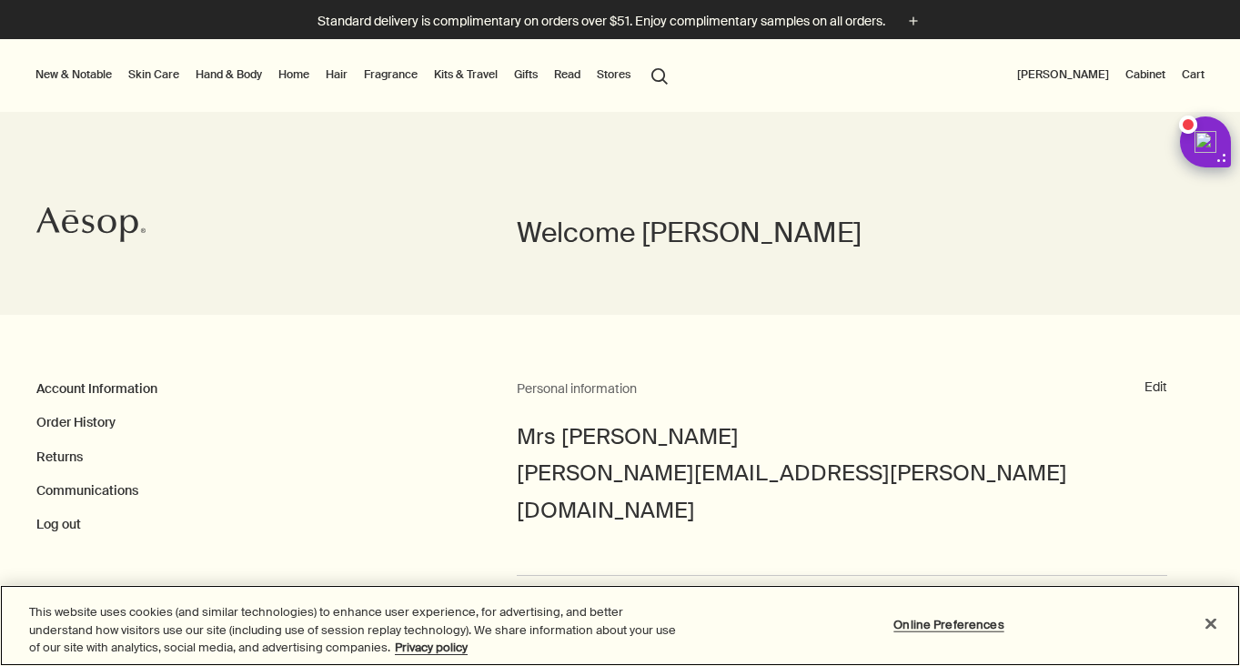
click at [1213, 623] on button "Close" at bounding box center [1211, 623] width 40 height 40
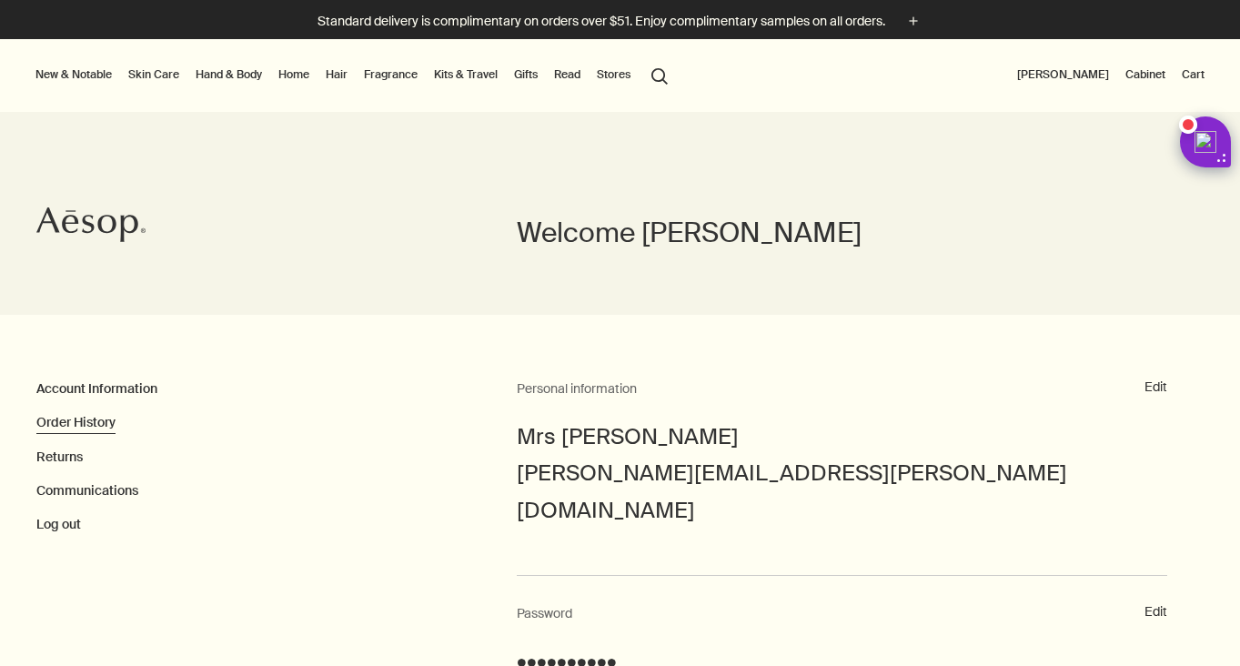
click at [105, 427] on link "Order History" at bounding box center [75, 422] width 79 height 16
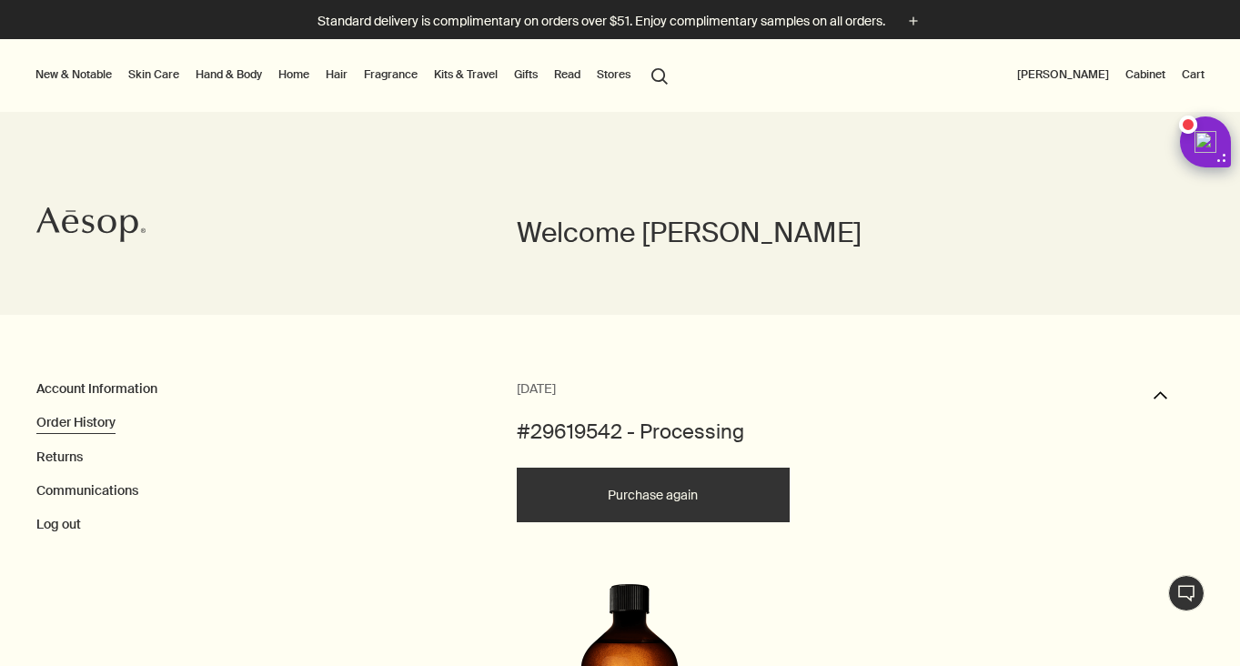
click at [218, 71] on link "Hand & Body" at bounding box center [229, 75] width 74 height 22
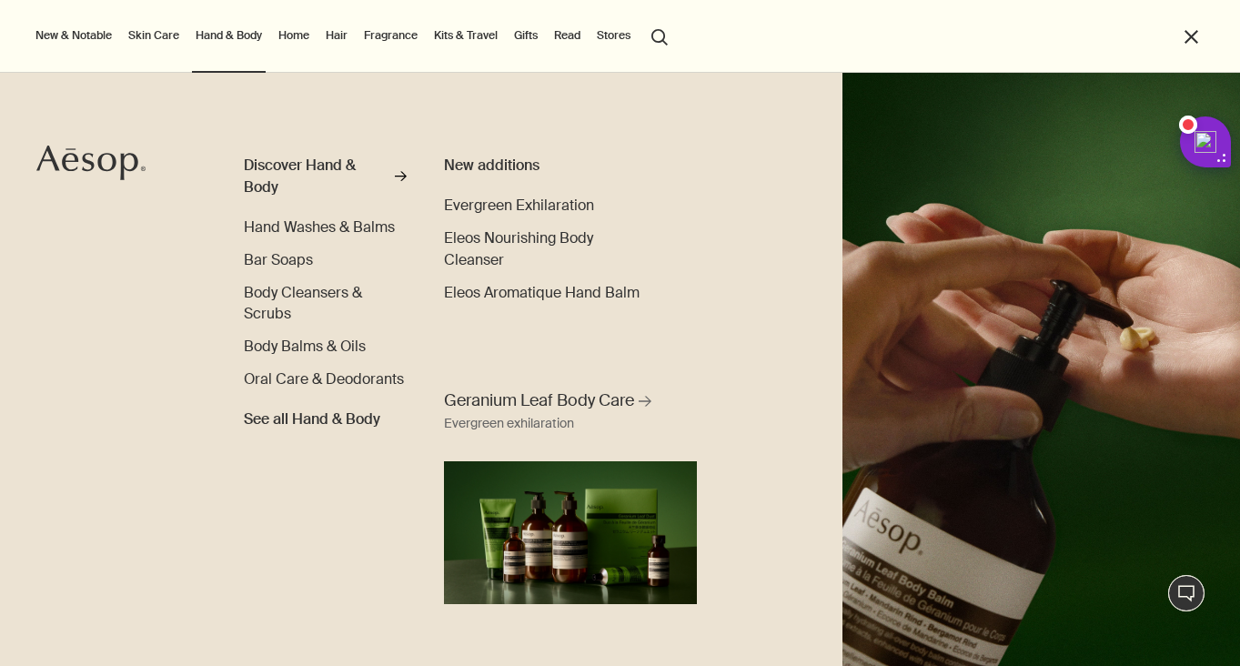
click at [155, 25] on link "Skin Care" at bounding box center [154, 36] width 58 height 22
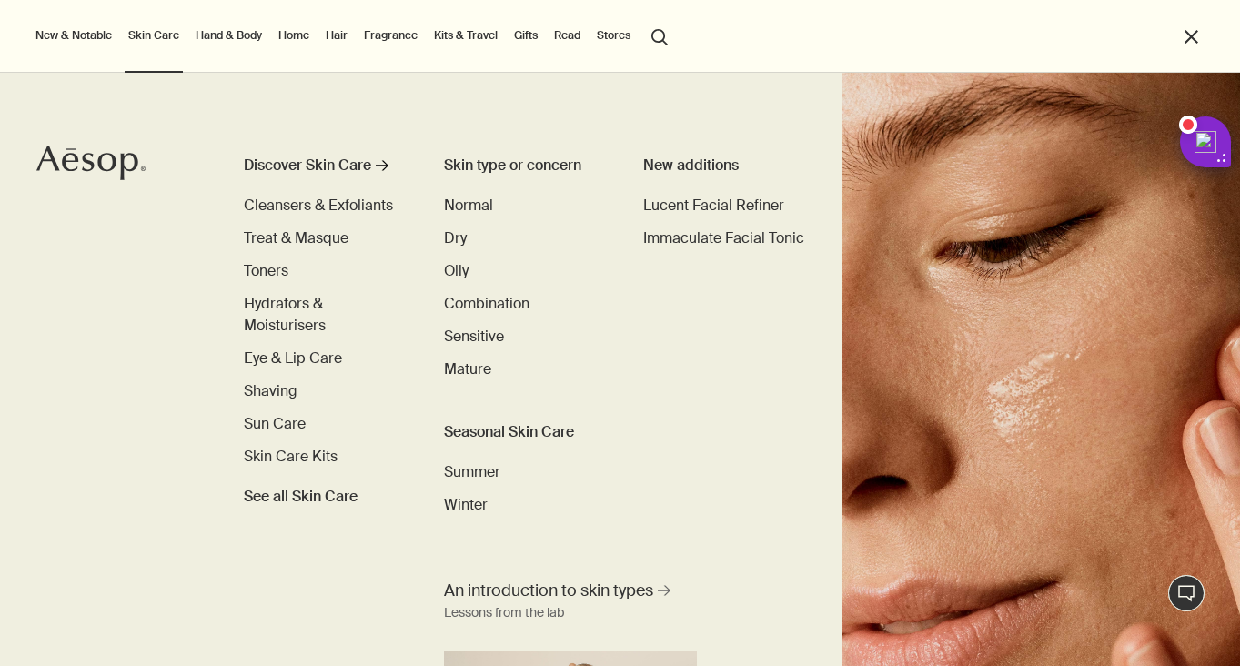
click at [212, 30] on link "Hand & Body" at bounding box center [229, 36] width 74 height 22
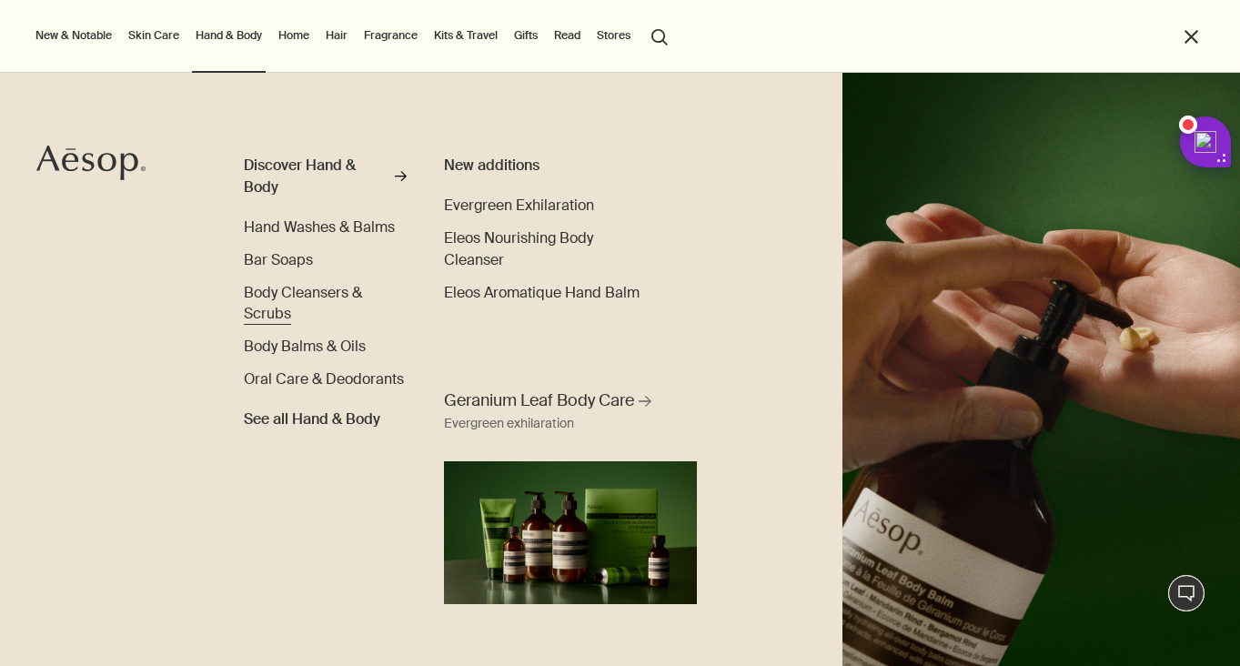
click at [266, 300] on link "Body Cleansers & Scrubs" at bounding box center [325, 304] width 163 height 44
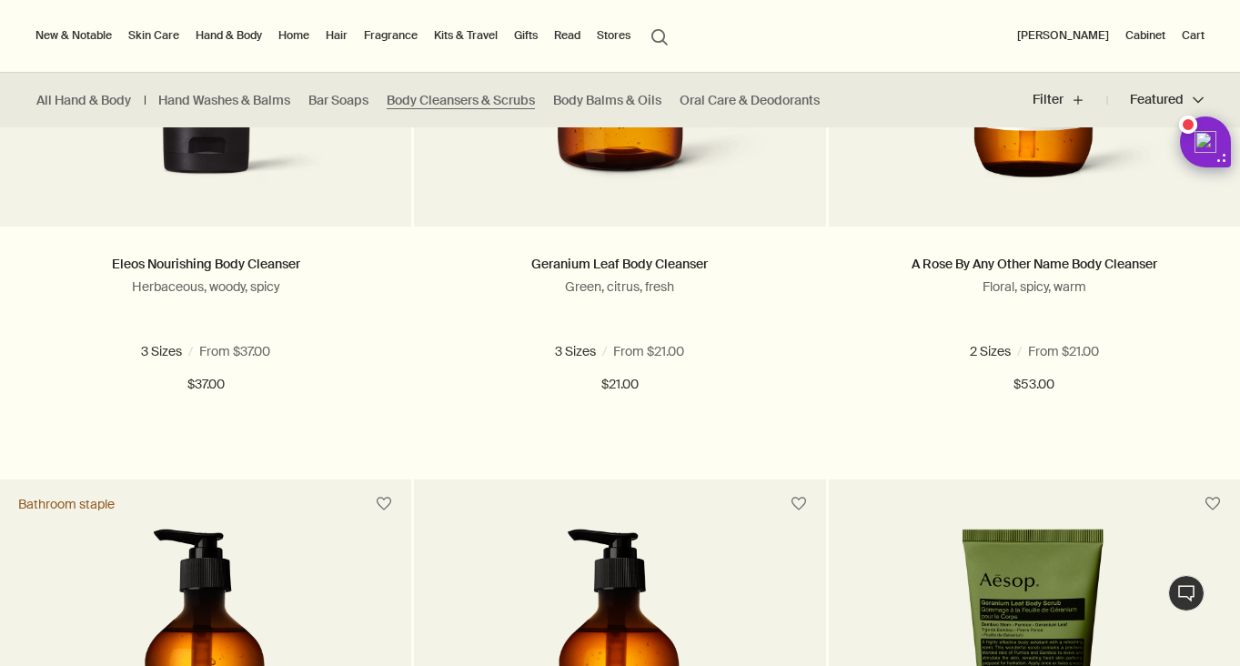
scroll to position [661, 0]
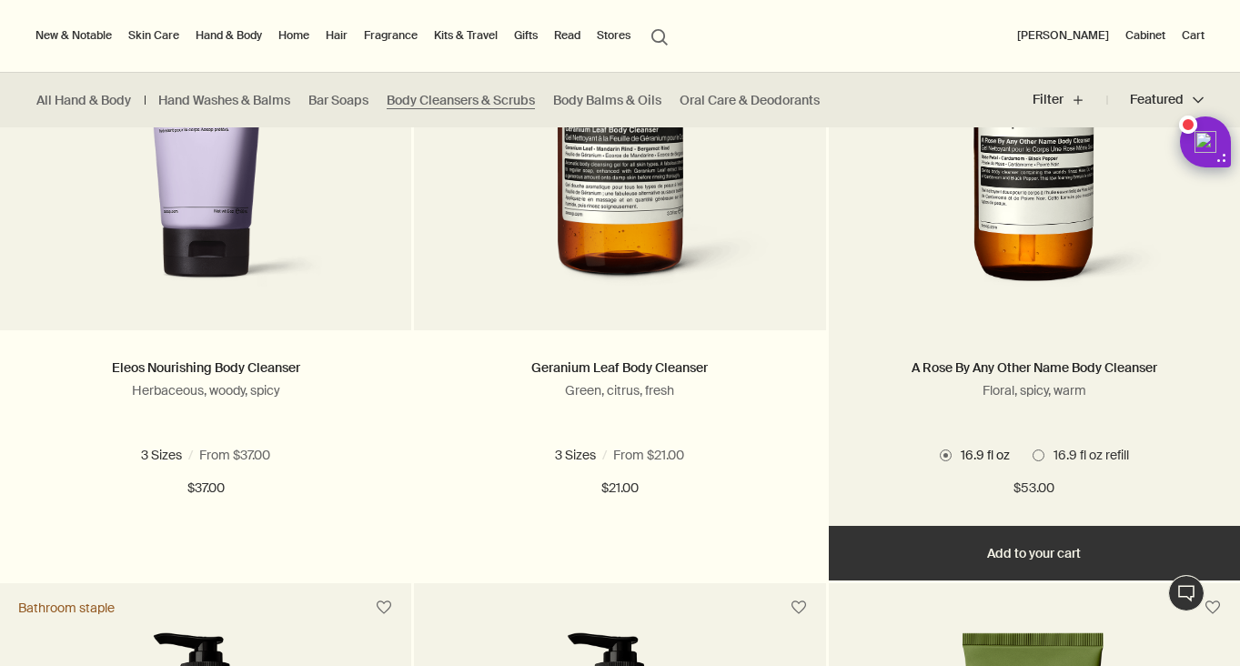
click at [937, 267] on img at bounding box center [1035, 134] width 272 height 337
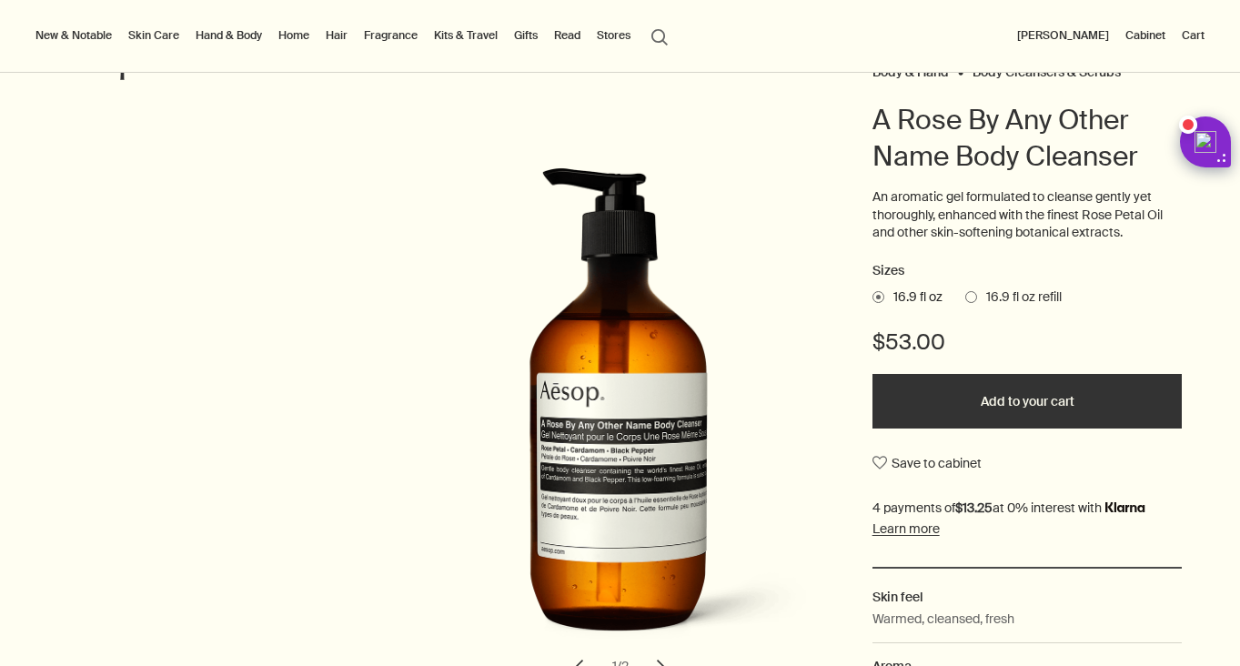
scroll to position [207, 0]
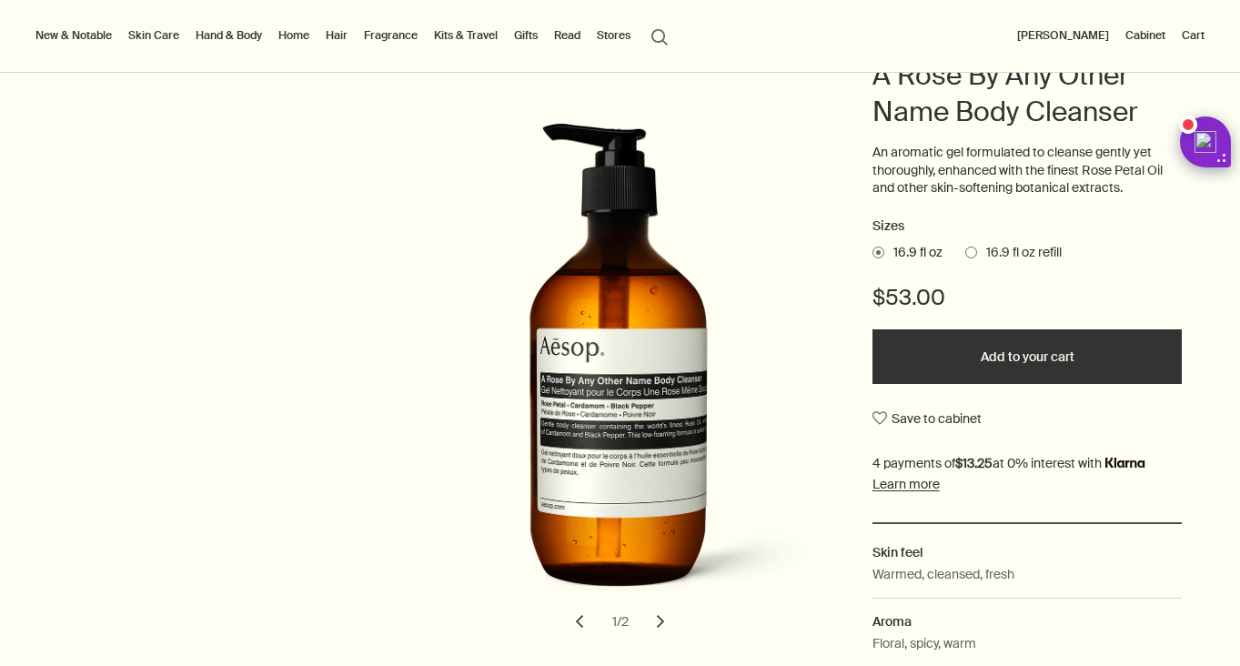
click at [987, 252] on span "16.9 fl oz refill" at bounding box center [1019, 253] width 85 height 18
click at [965, 252] on input "16.9 fl oz refill" at bounding box center [965, 250] width 0 height 12
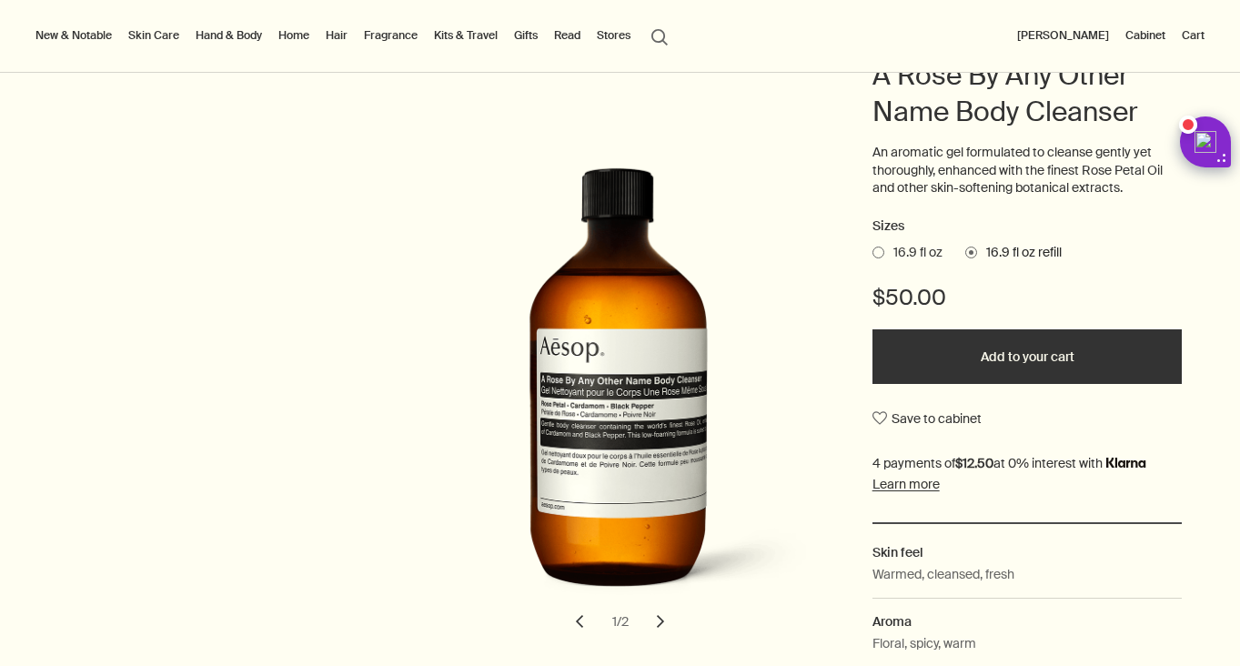
click at [911, 244] on span "16.9 fl oz" at bounding box center [913, 253] width 58 height 18
click at [873, 244] on input "16.9 fl oz" at bounding box center [873, 250] width 0 height 12
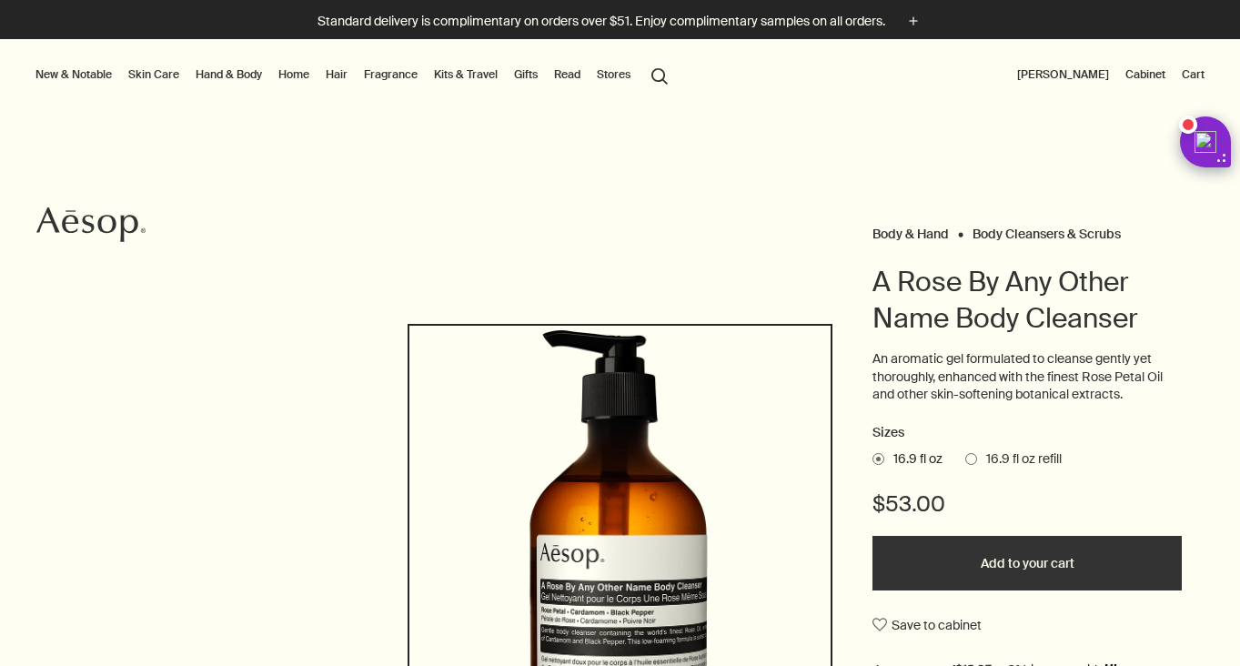
scroll to position [0, 0]
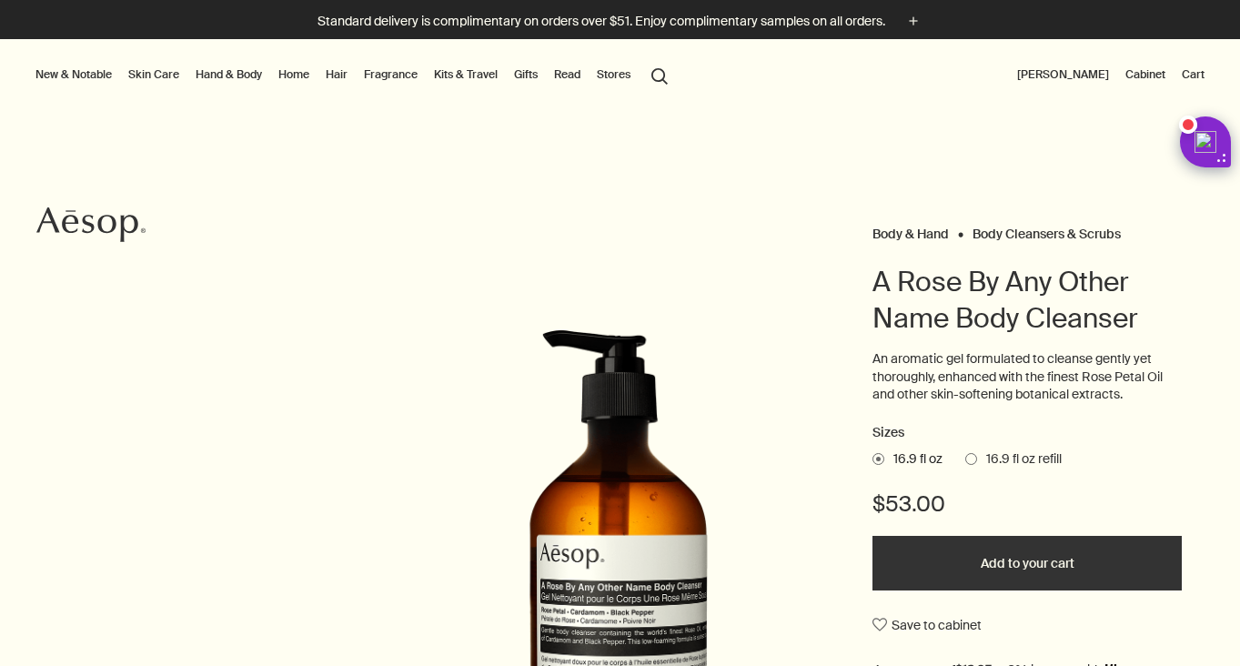
click at [1022, 562] on button "Add to your cart" at bounding box center [1028, 563] width 310 height 55
click at [1183, 69] on button "Cart 1" at bounding box center [1186, 75] width 43 height 22
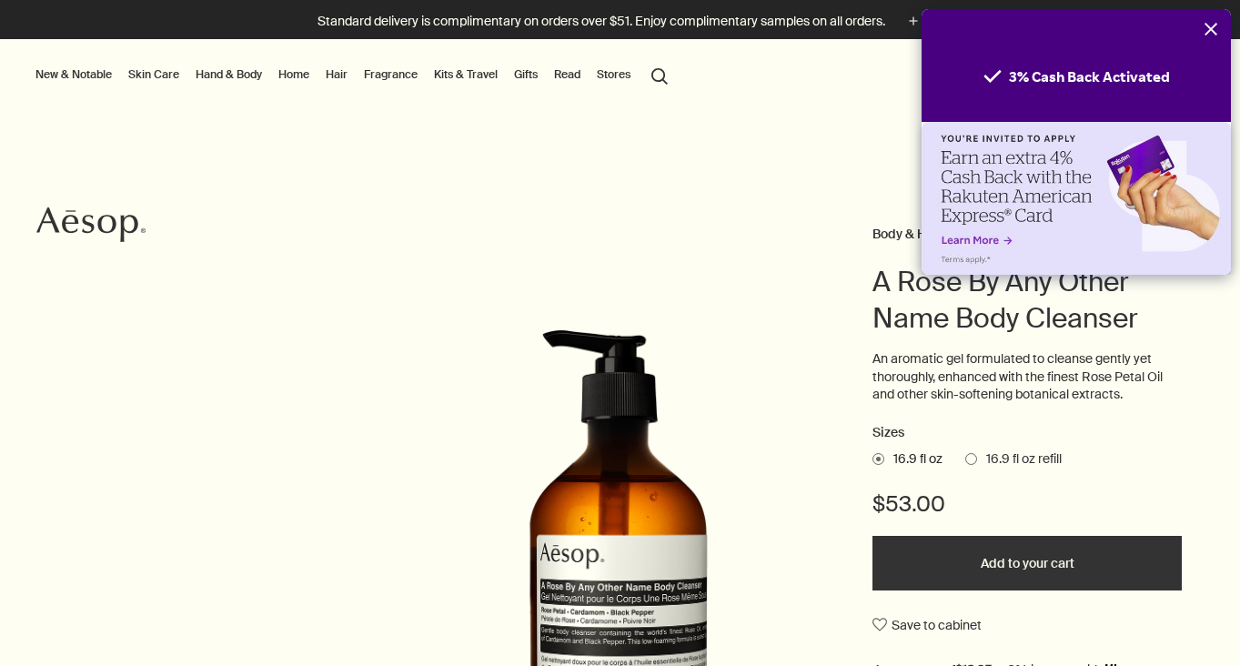
click at [1209, 25] on icon "Close" at bounding box center [1211, 29] width 15 height 15
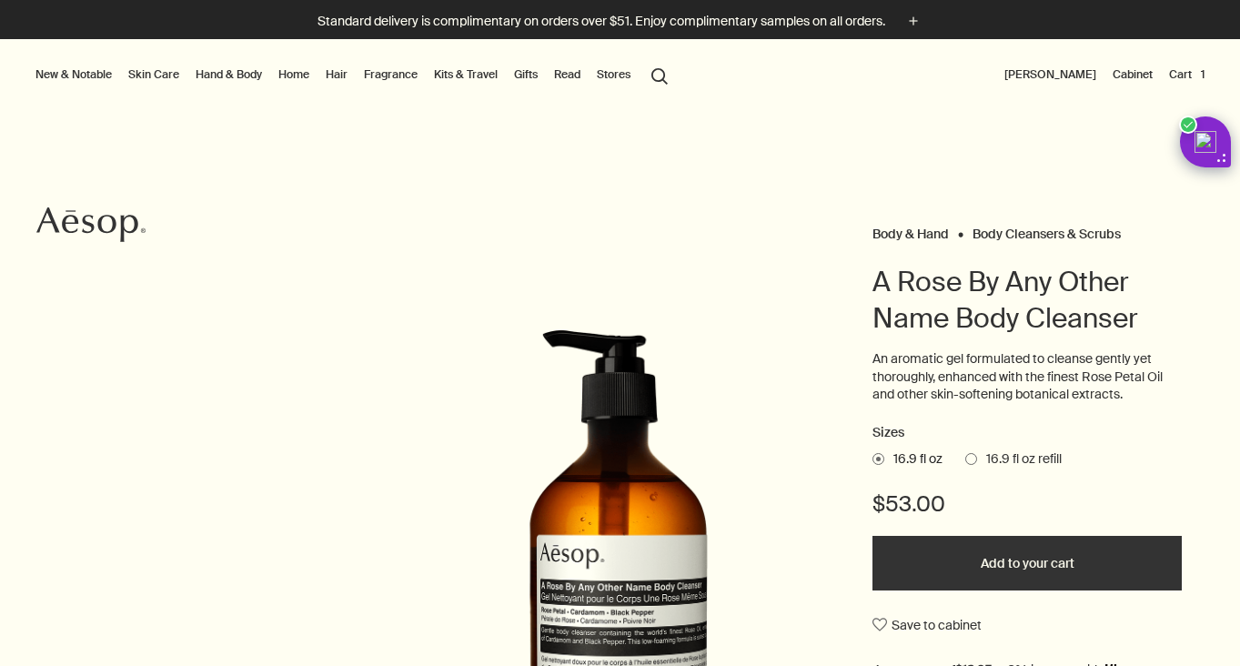
click at [1196, 74] on button "Cart 1" at bounding box center [1186, 75] width 43 height 22
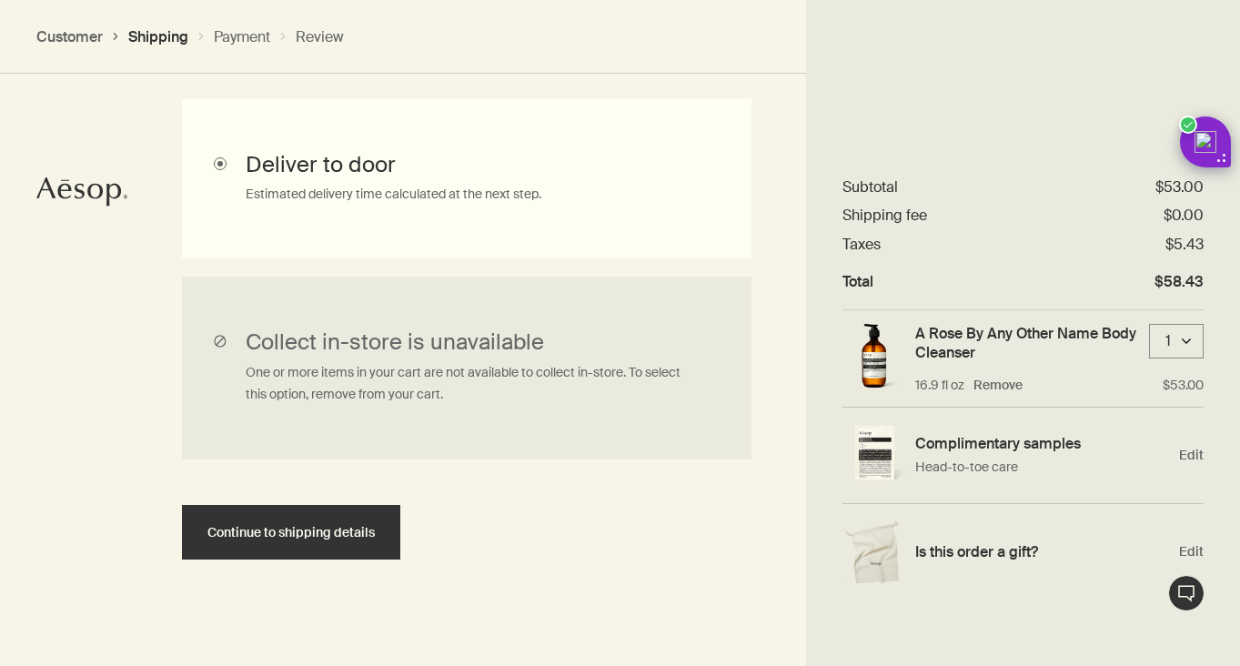
scroll to position [560, 0]
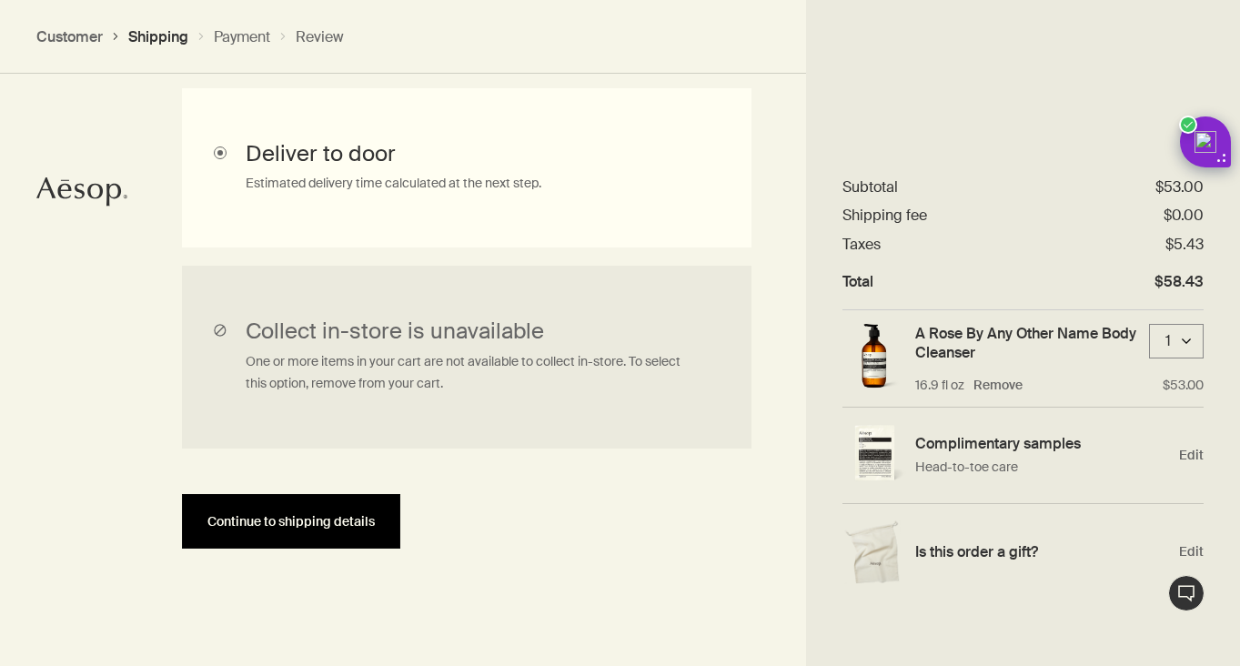
click at [327, 515] on span "Continue to shipping details" at bounding box center [290, 522] width 167 height 14
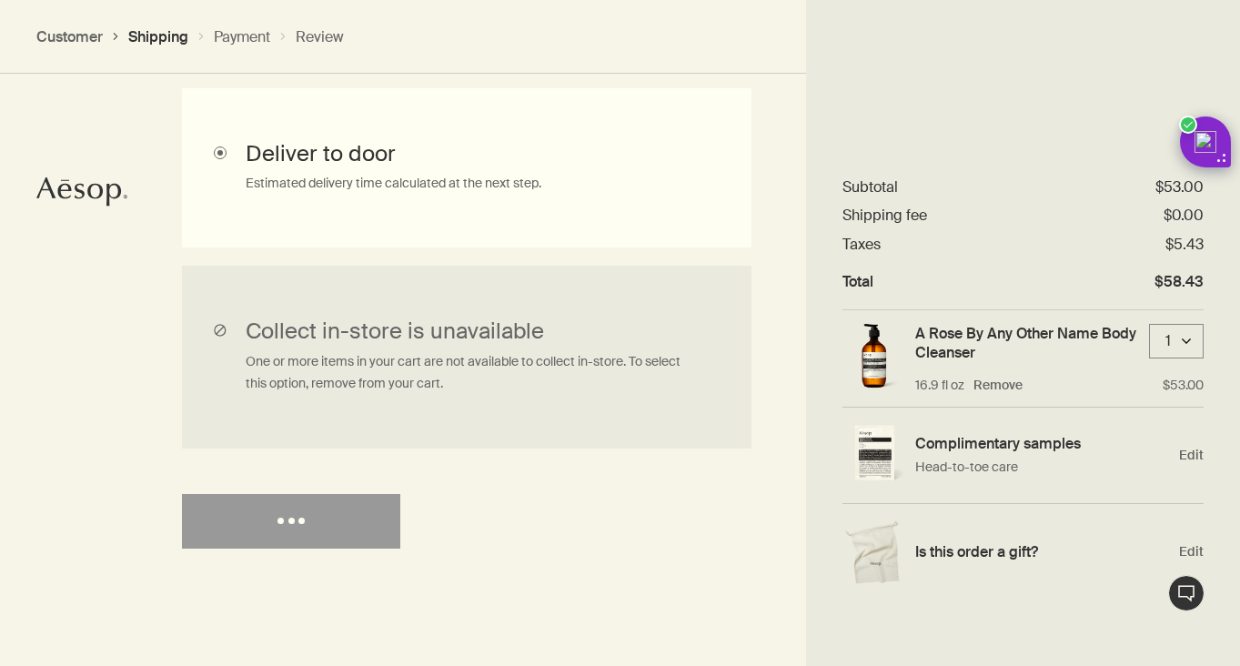
select select "US"
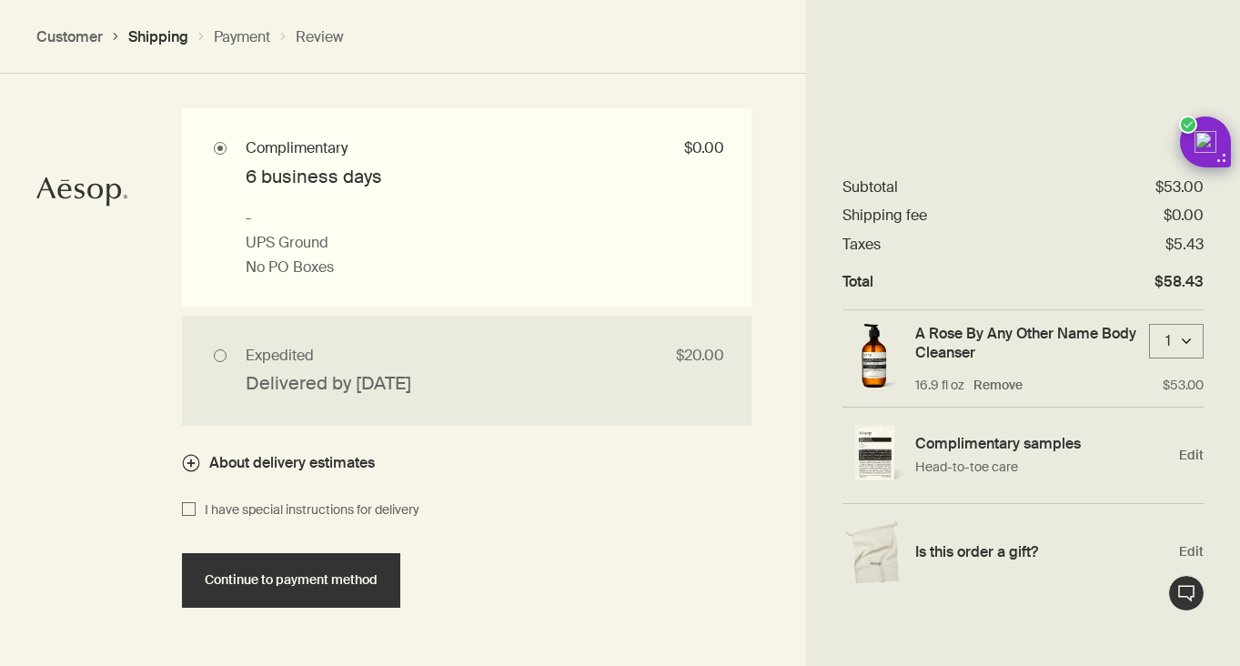
scroll to position [1749, 0]
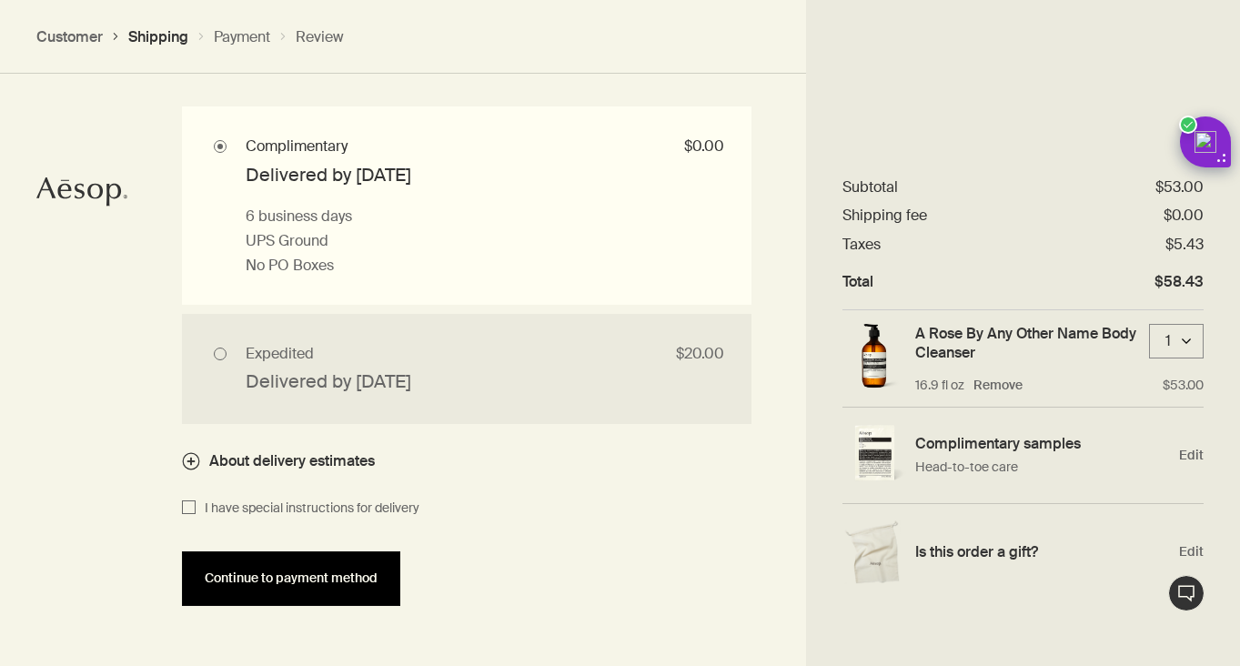
click at [292, 576] on span "Continue to payment method" at bounding box center [291, 578] width 173 height 14
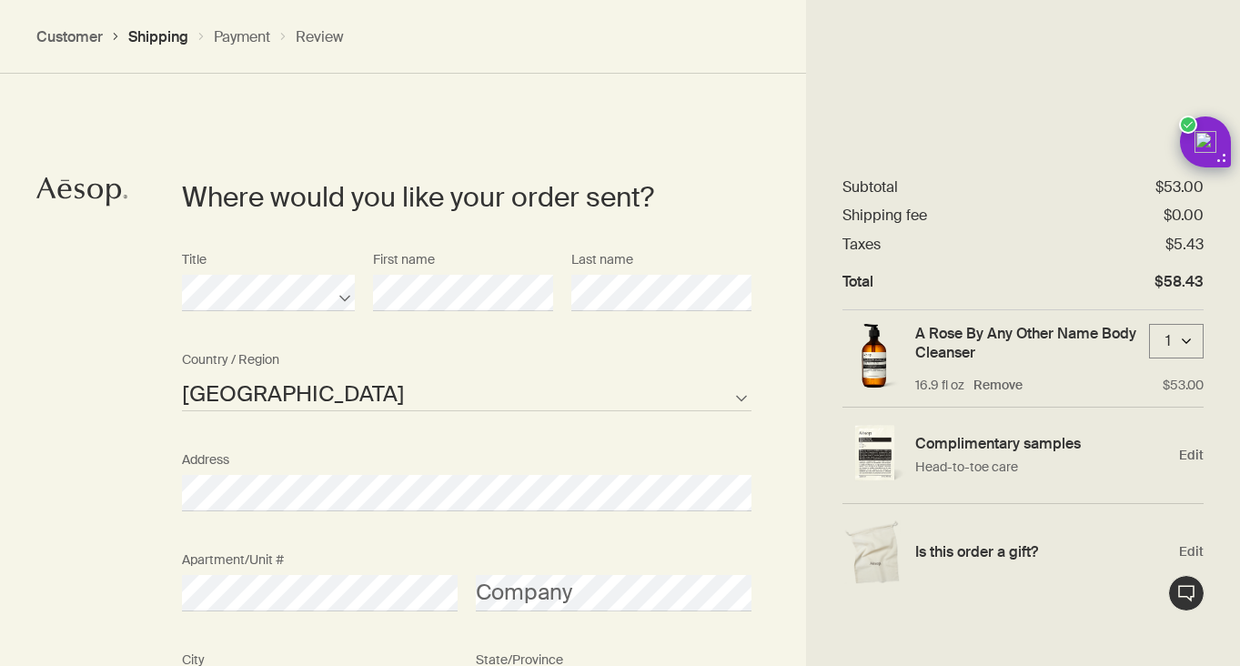
select select "US"
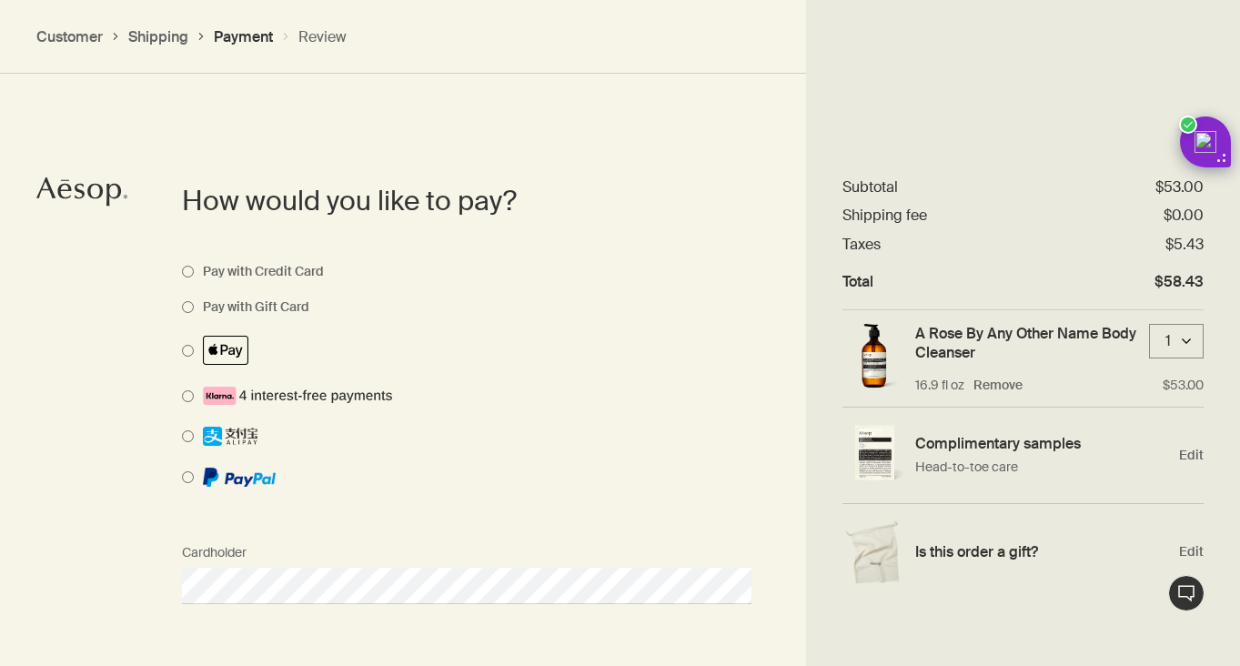
scroll to position [1287, 0]
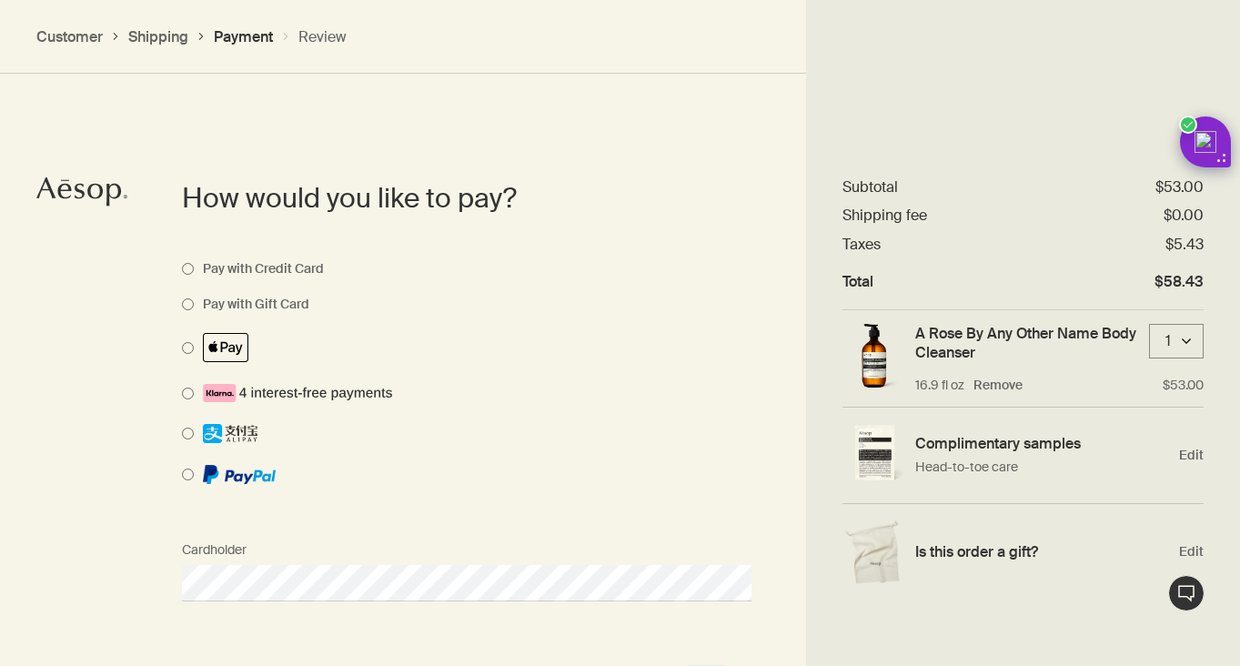
select select "US"
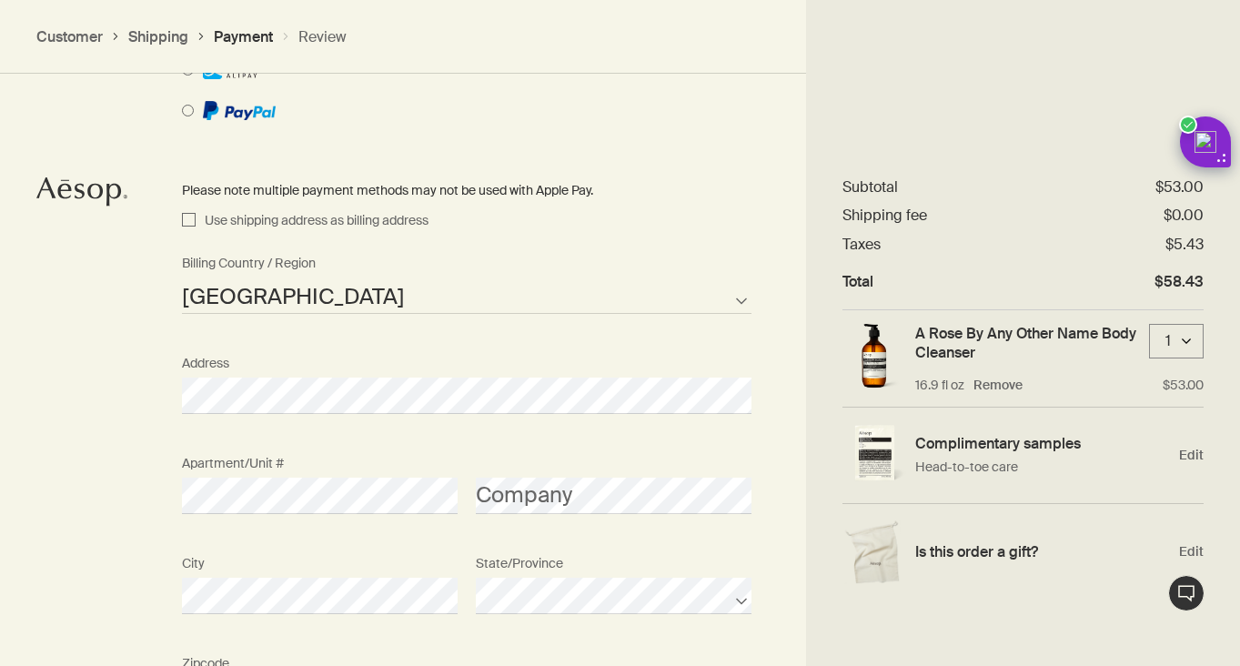
scroll to position [1655, 0]
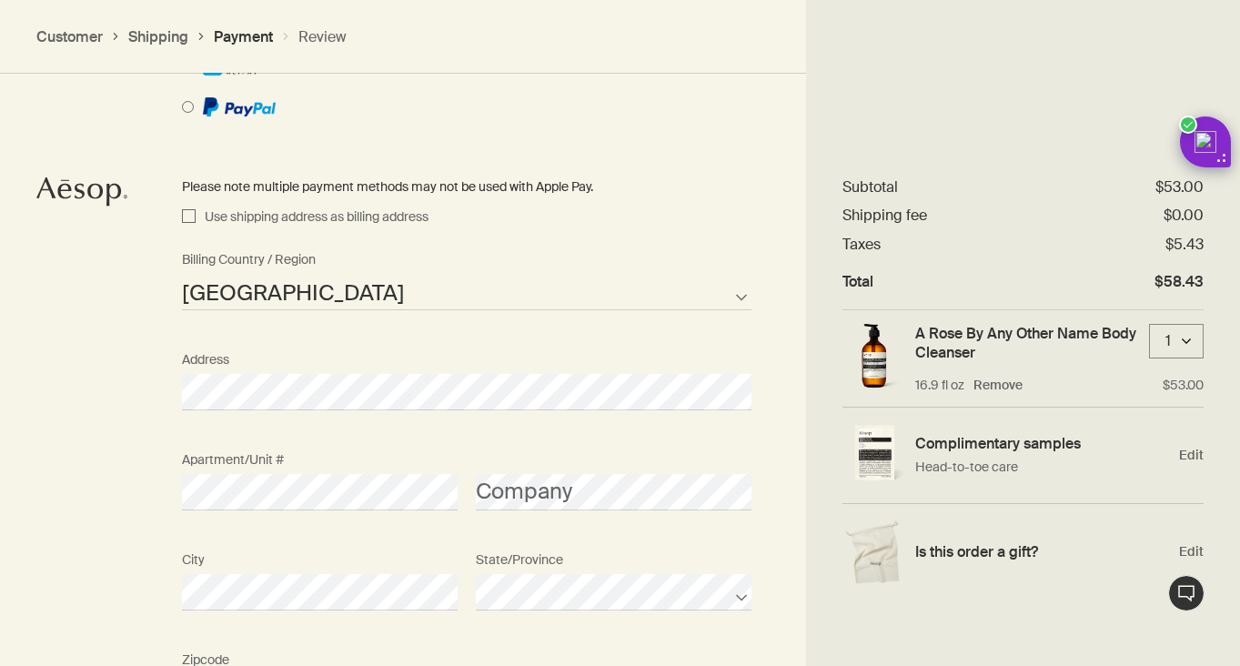
click at [267, 217] on span "Use shipping address as billing address" at bounding box center [312, 218] width 233 height 22
click at [196, 217] on input "Use shipping address as billing address" at bounding box center [189, 218] width 14 height 22
checkbox input "true"
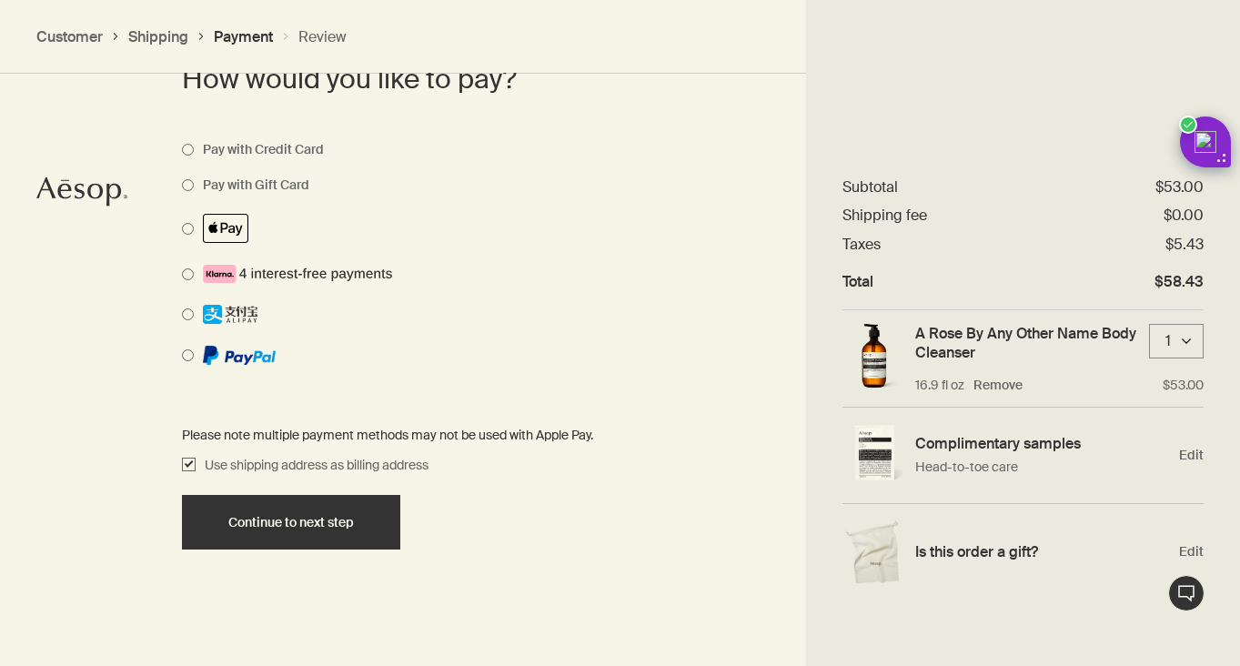
scroll to position [1406, 0]
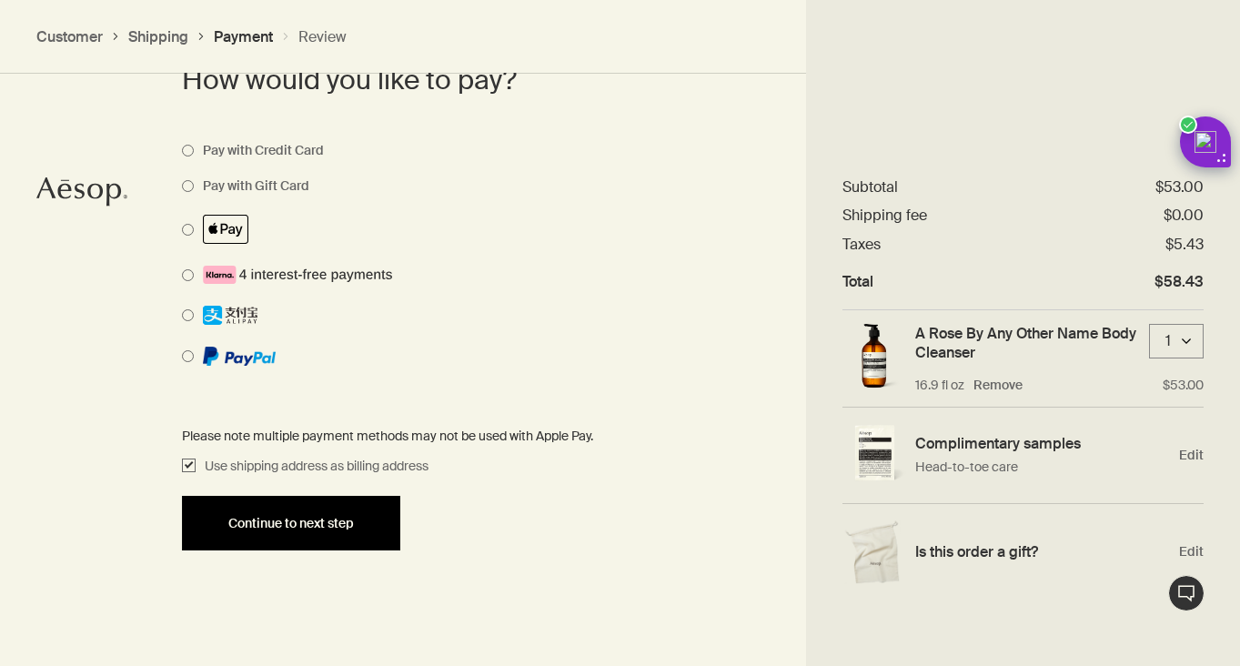
click at [351, 522] on span "Continue to next step" at bounding box center [291, 524] width 126 height 14
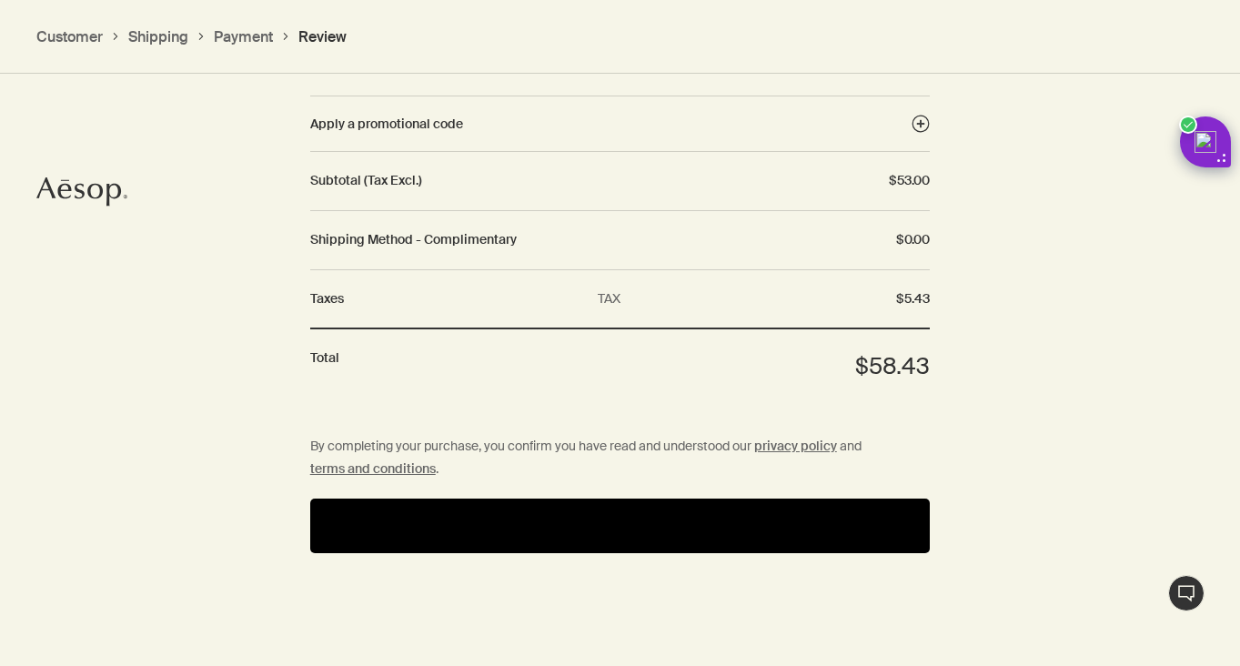
scroll to position [2117, 0]
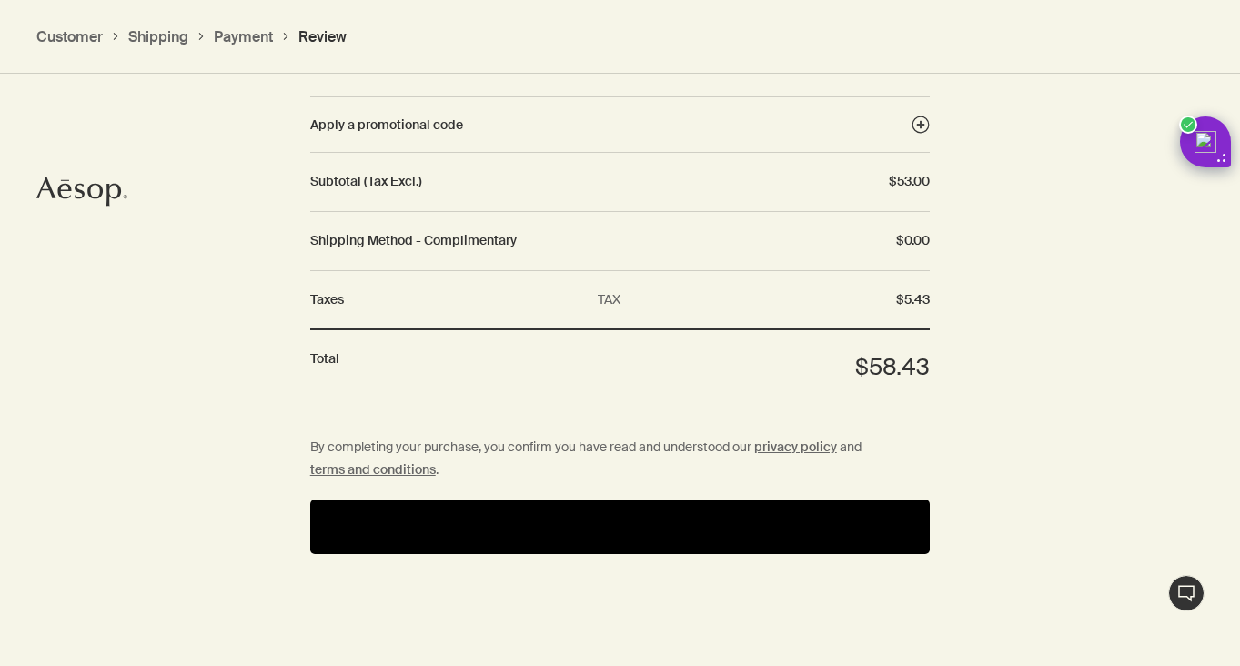
click at [507, 524] on button "Pay" at bounding box center [620, 526] width 620 height 55
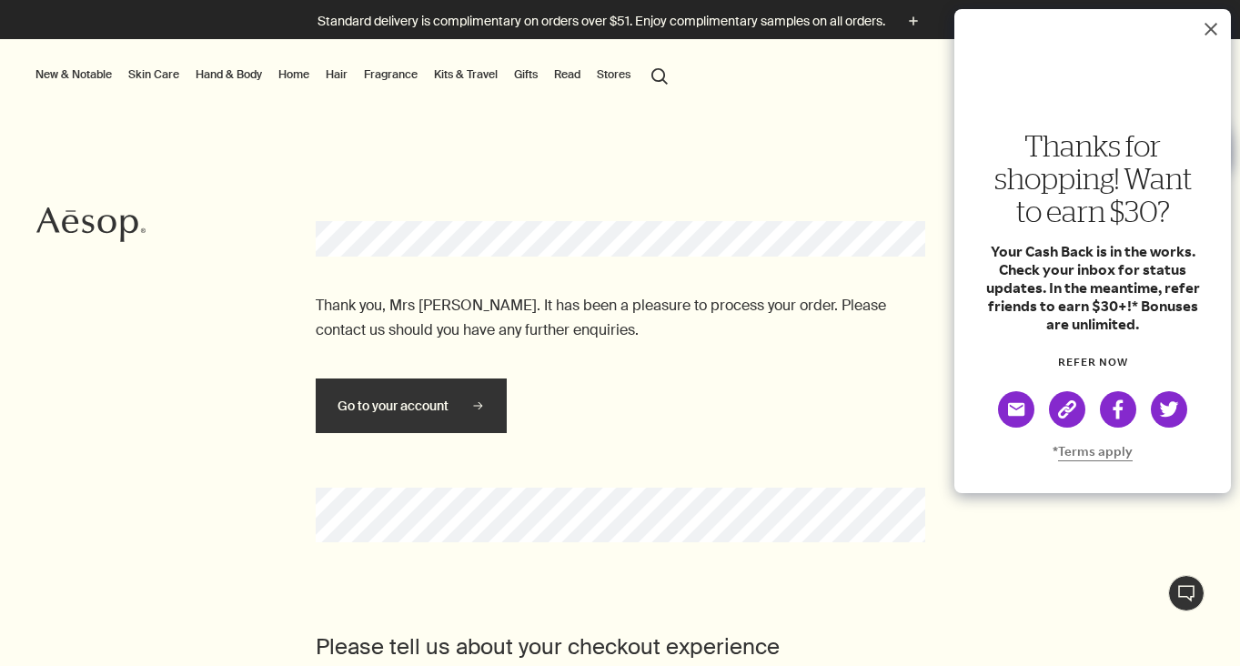
click at [1206, 27] on icon "Dismiss Rakuten Cash Back message" at bounding box center [1211, 29] width 15 height 15
